Goal: Task Accomplishment & Management: Manage account settings

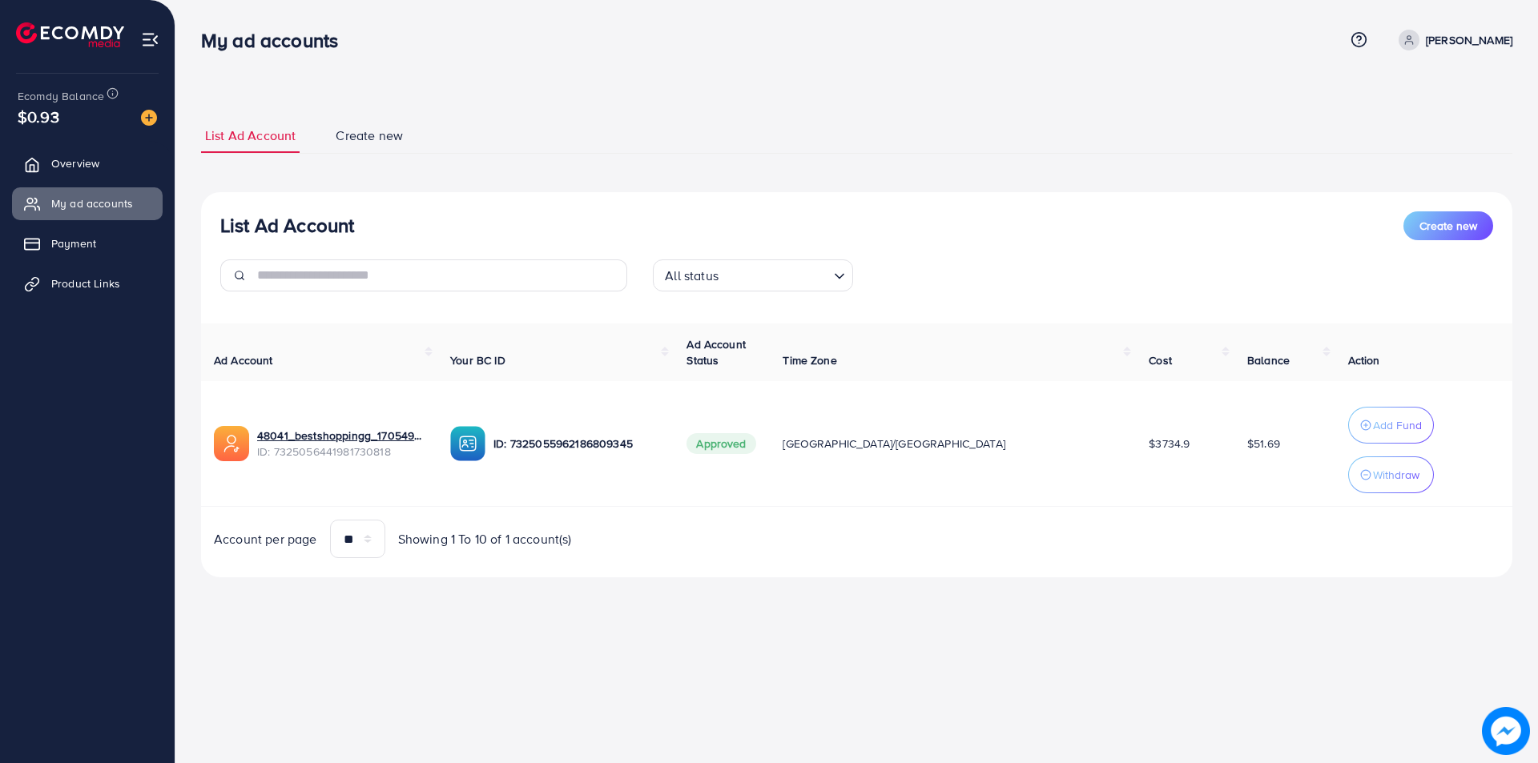
click at [99, 159] on span "Overview" at bounding box center [75, 163] width 48 height 16
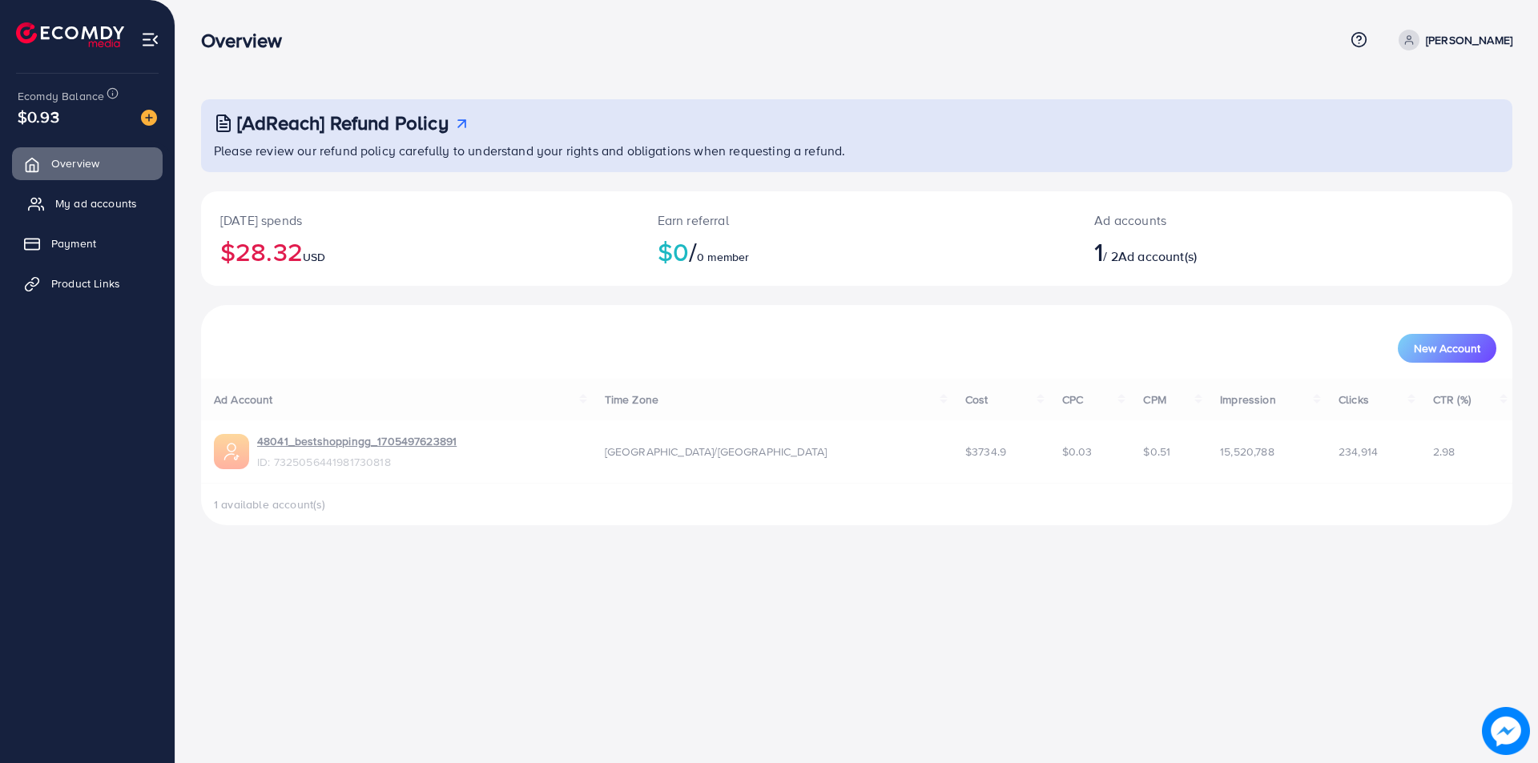
click at [65, 204] on span "My ad accounts" at bounding box center [96, 203] width 82 height 16
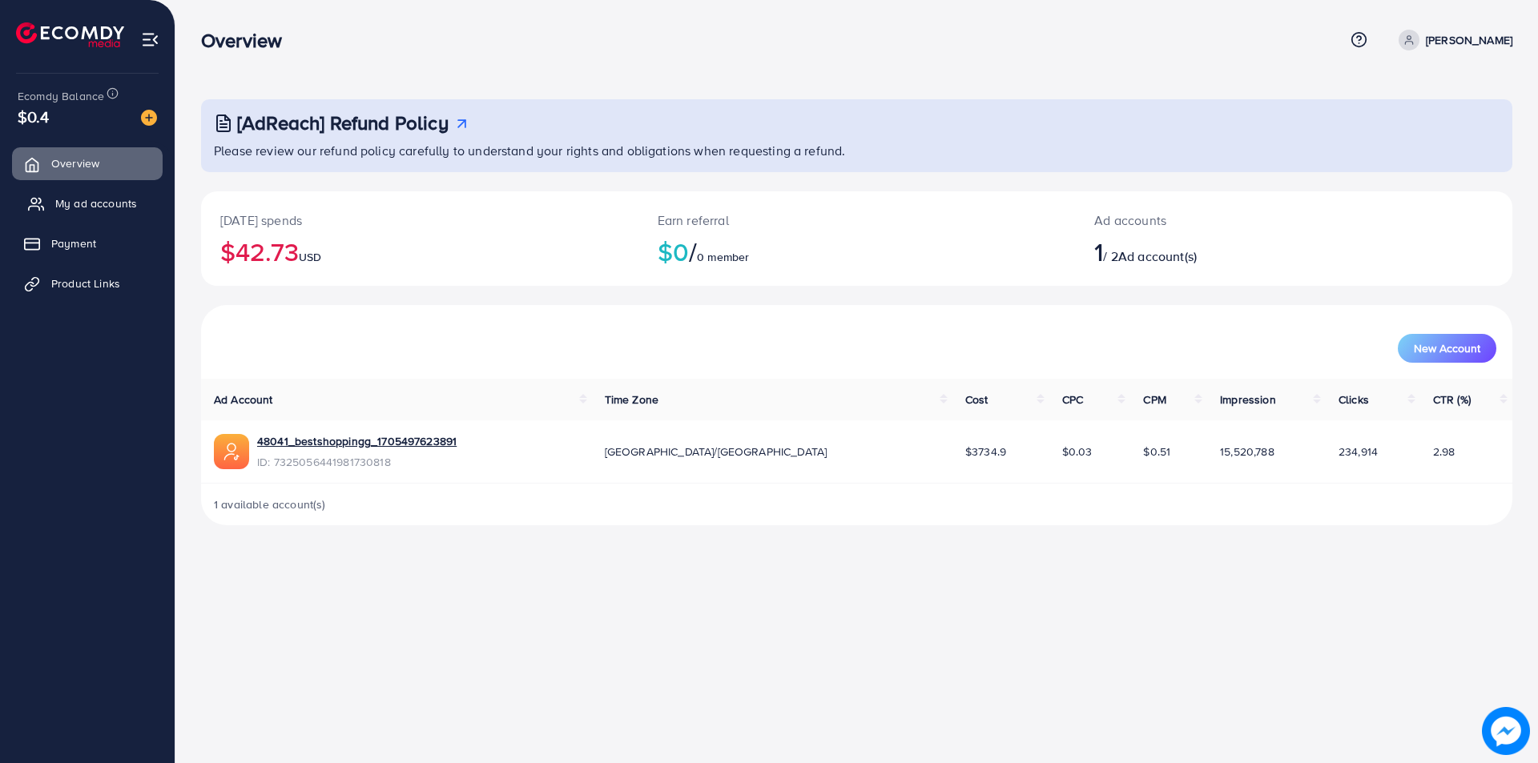
click at [100, 208] on span "My ad accounts" at bounding box center [96, 203] width 82 height 16
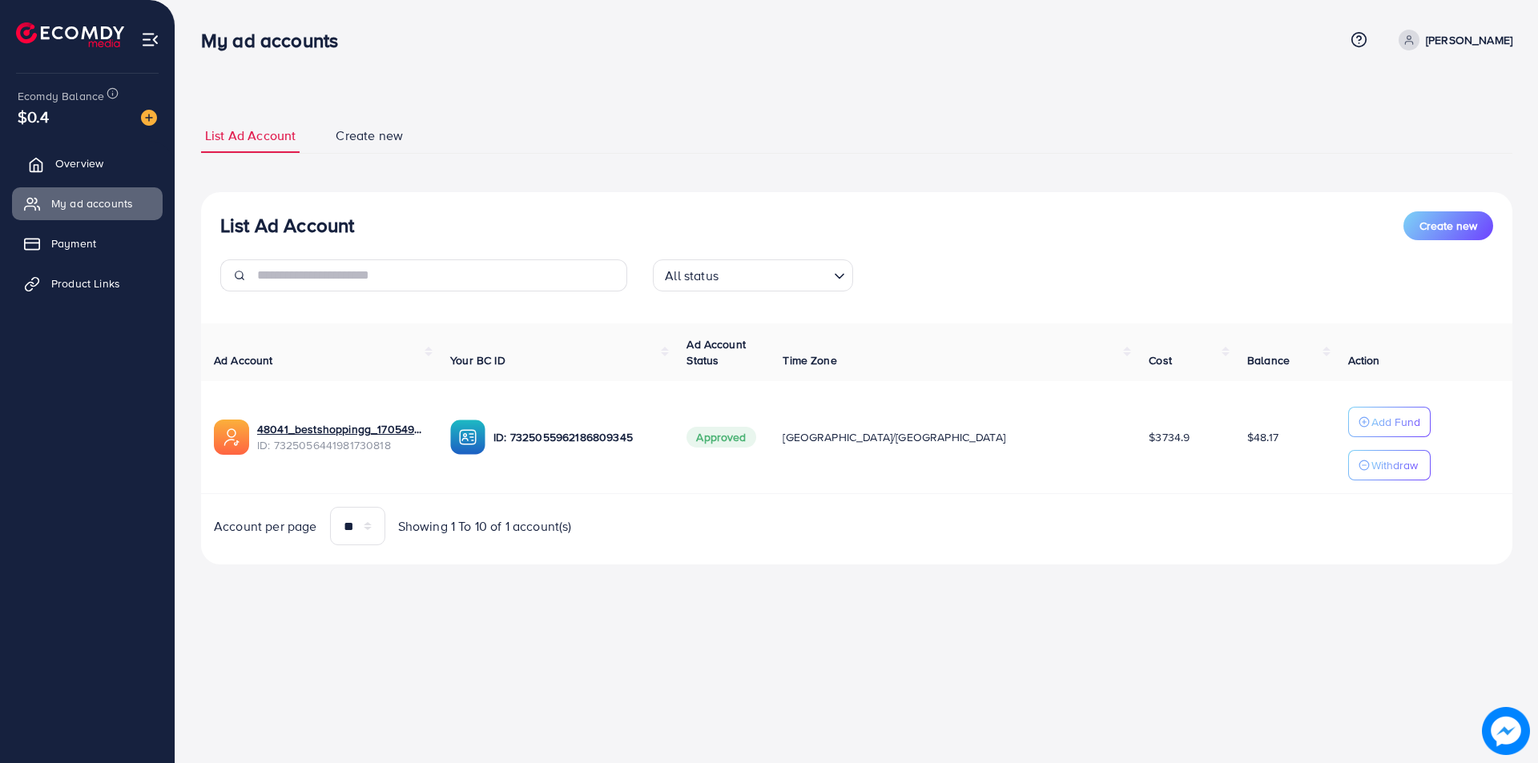
click at [76, 163] on span "Overview" at bounding box center [79, 163] width 48 height 16
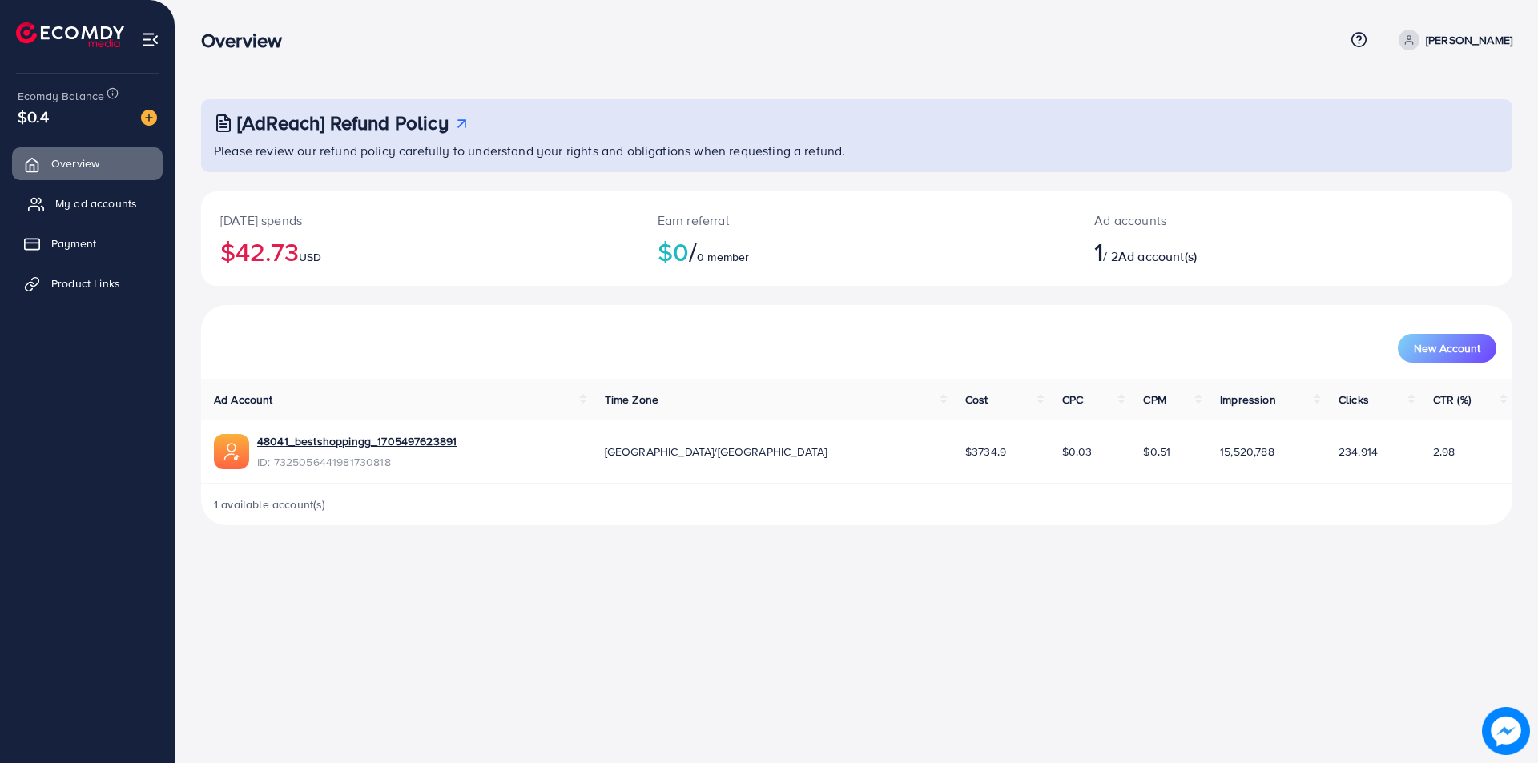
click at [78, 191] on link "My ad accounts" at bounding box center [87, 203] width 151 height 32
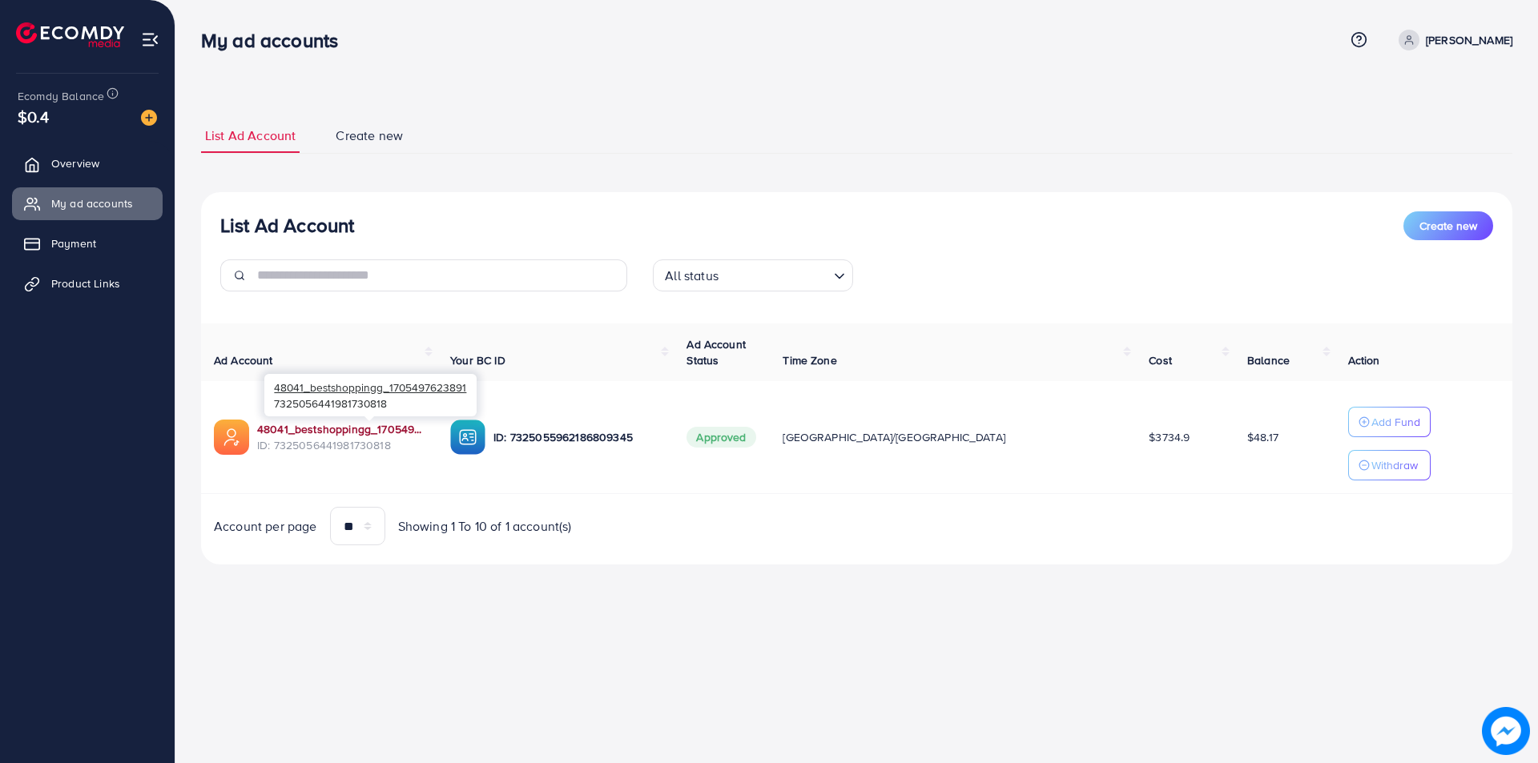
click at [306, 428] on link "48041_bestshoppingg_1705497623891" at bounding box center [340, 429] width 167 height 16
